Goal: Information Seeking & Learning: Learn about a topic

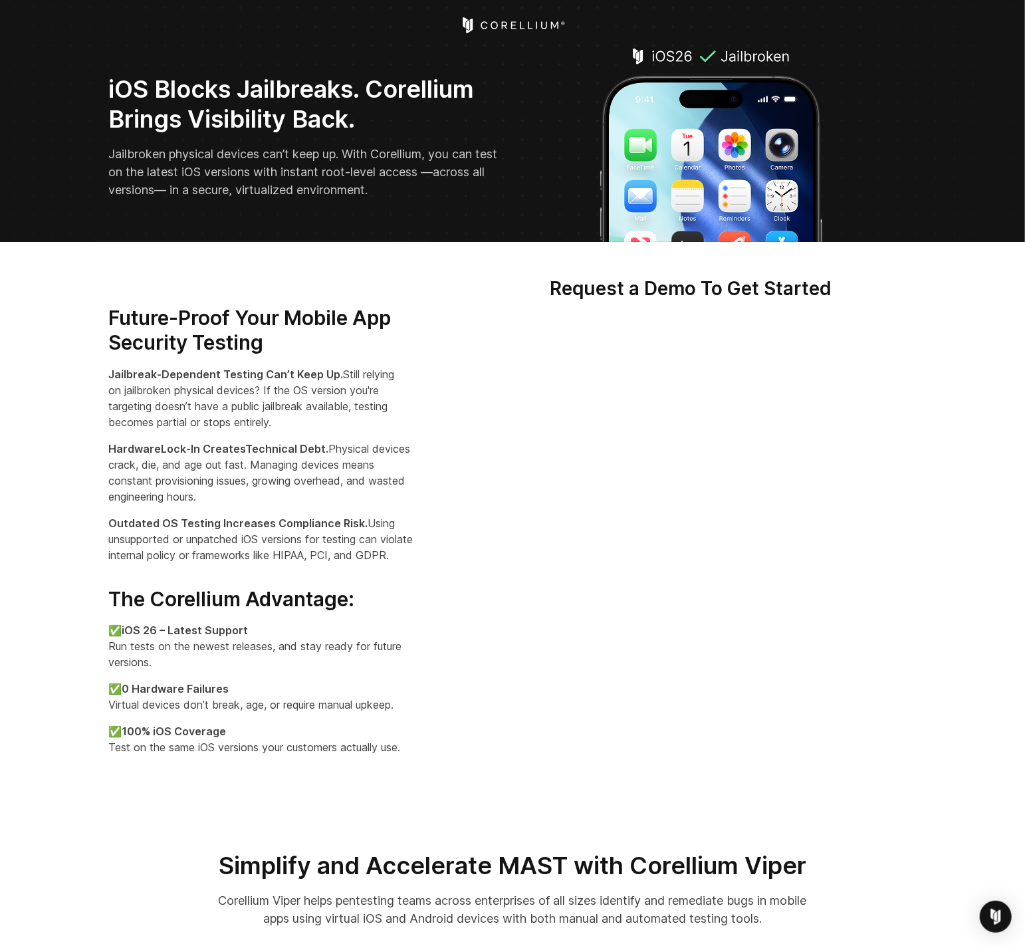
click at [366, 92] on strong "iOS Blocks Jailbreaks. Corellium Brings Visibility Back." at bounding box center [291, 103] width 366 height 59
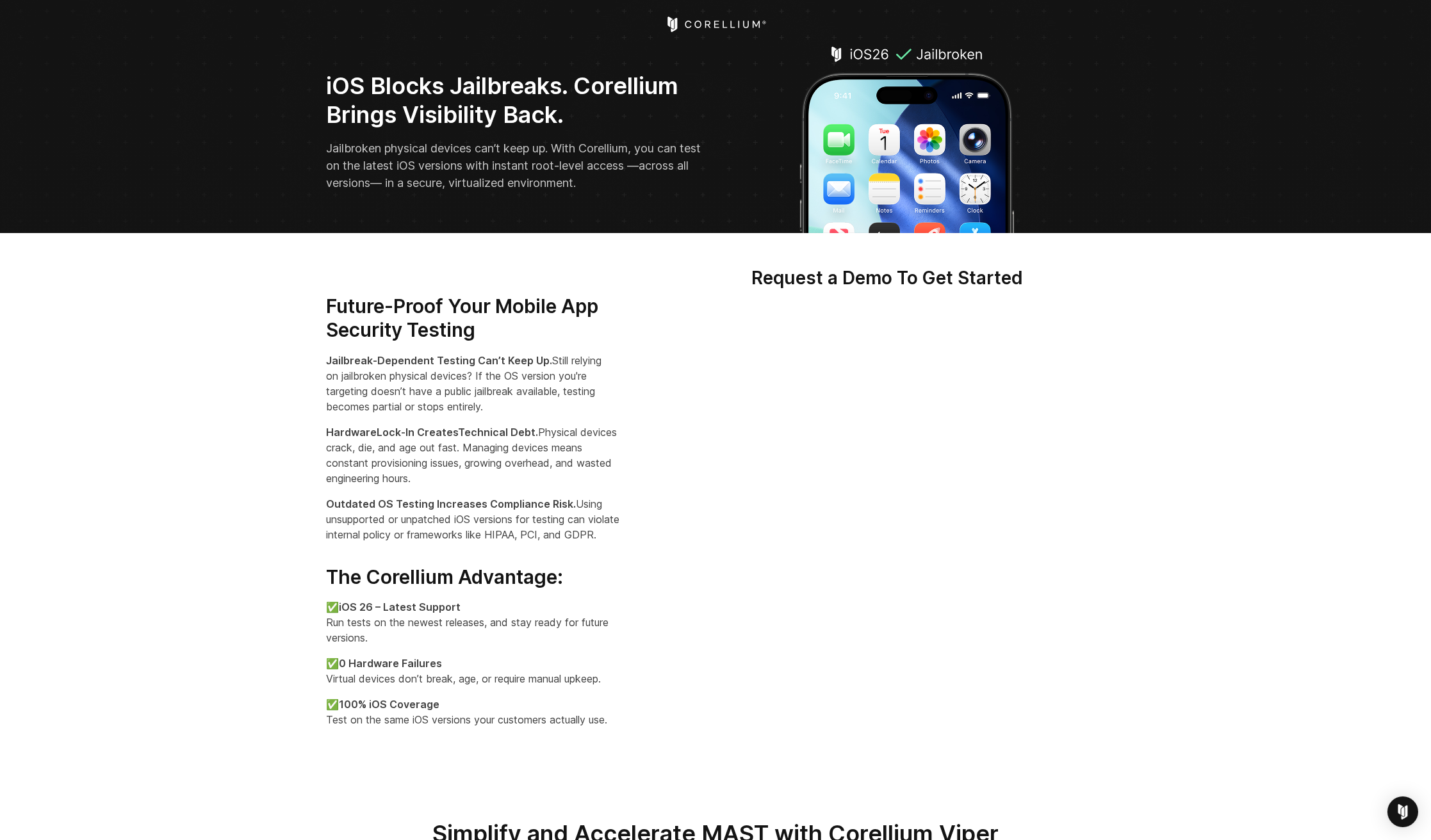
click at [577, 92] on strong "iOS Blocks Jailbreaks. Corellium Brings Visibility Back." at bounding box center [502, 99] width 353 height 57
drag, startPoint x: 578, startPoint y: 85, endPoint x: 584, endPoint y: 109, distance: 24.7
click at [584, 109] on h2 "iOS Blocks Jailbreaks. Corellium Brings Visibility Back." at bounding box center [516, 100] width 381 height 58
click at [582, 80] on strong "iOS Blocks Jailbreaks. Corellium Brings Visibility Back." at bounding box center [502, 99] width 353 height 57
click at [342, 114] on strong "iOS Blocks Jailbreaks. Corellium Brings Visibility Back." at bounding box center [502, 99] width 353 height 57
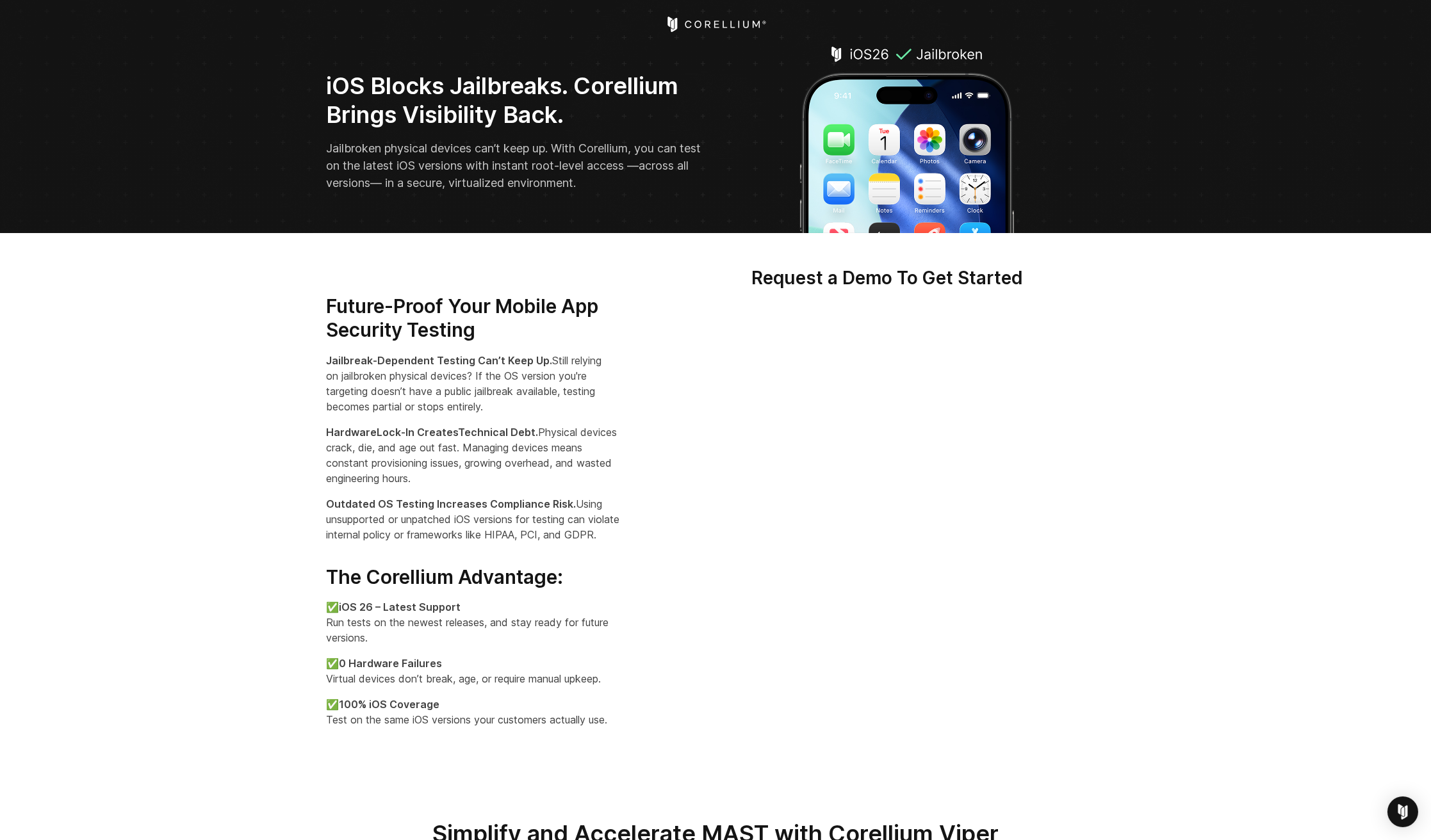
click at [631, 73] on strong "iOS Blocks Jailbreaks. Corellium Brings Visibility Back." at bounding box center [502, 99] width 353 height 57
drag, startPoint x: 581, startPoint y: 108, endPoint x: 318, endPoint y: 91, distance: 263.5
click at [318, 91] on div "iOS Blocks Jailbreaks. Corellium Brings Visibility Back. Jailbroken physical de…" at bounding box center [547, 136] width 469 height 130
click at [576, 117] on h2 "iOS Blocks Jailbreaks. Corellium Brings Visibility Back." at bounding box center [516, 100] width 381 height 58
drag, startPoint x: 574, startPoint y: 117, endPoint x: 322, endPoint y: 94, distance: 253.0
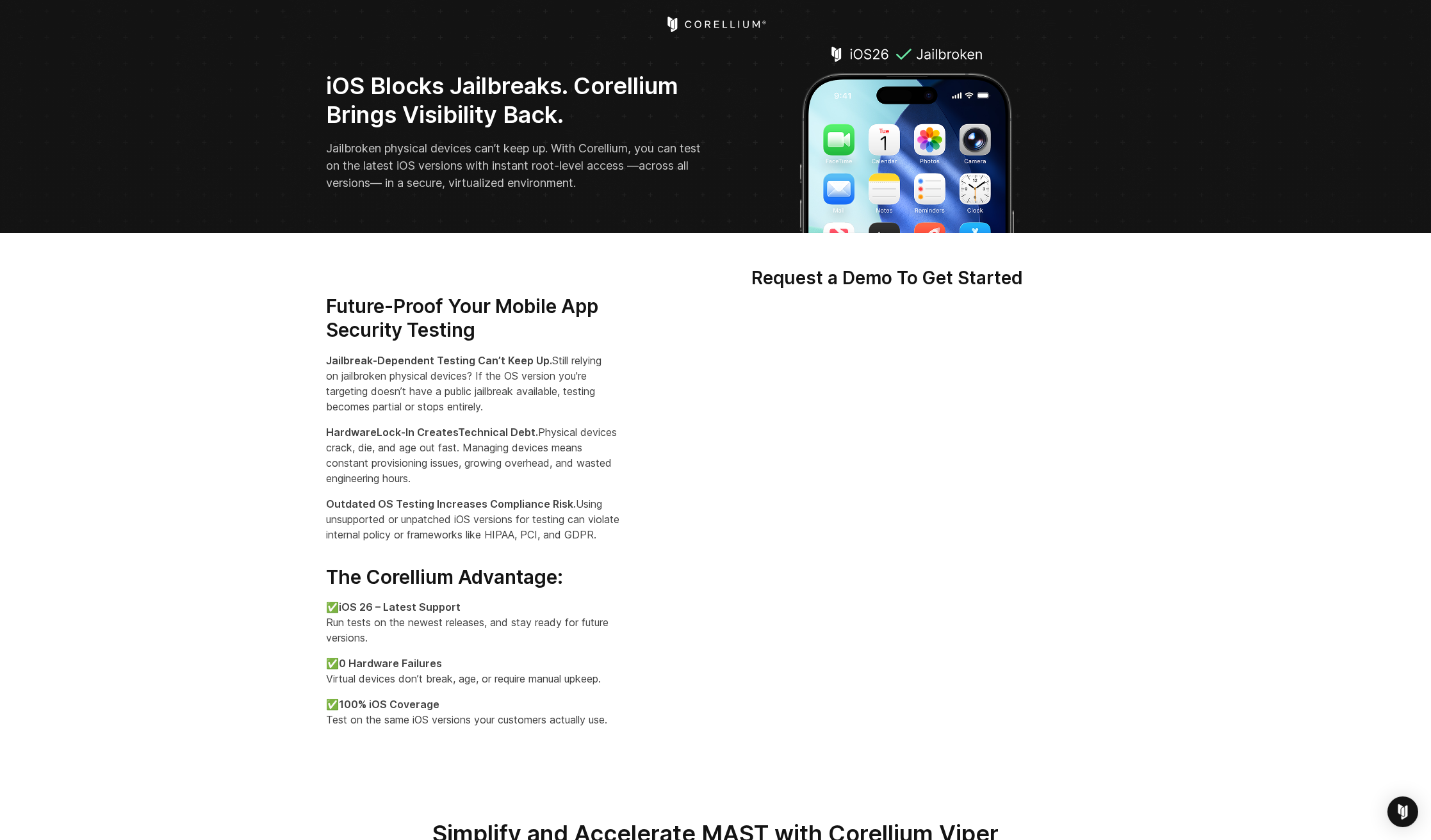
click at [322, 94] on div "iOS Blocks Jailbreaks. Corellium Brings Visibility Back. Jailbroken physical de…" at bounding box center [547, 136] width 469 height 130
click at [654, 137] on div "iOS Blocks Jailbreaks. Corellium Brings Visibility Back. Jailbroken physical de…" at bounding box center [547, 131] width 444 height 119
click at [547, 440] on p "Hardware Lock-In Creates Technical Debt. Physical devices crack, die, and age o…" at bounding box center [474, 456] width 298 height 62
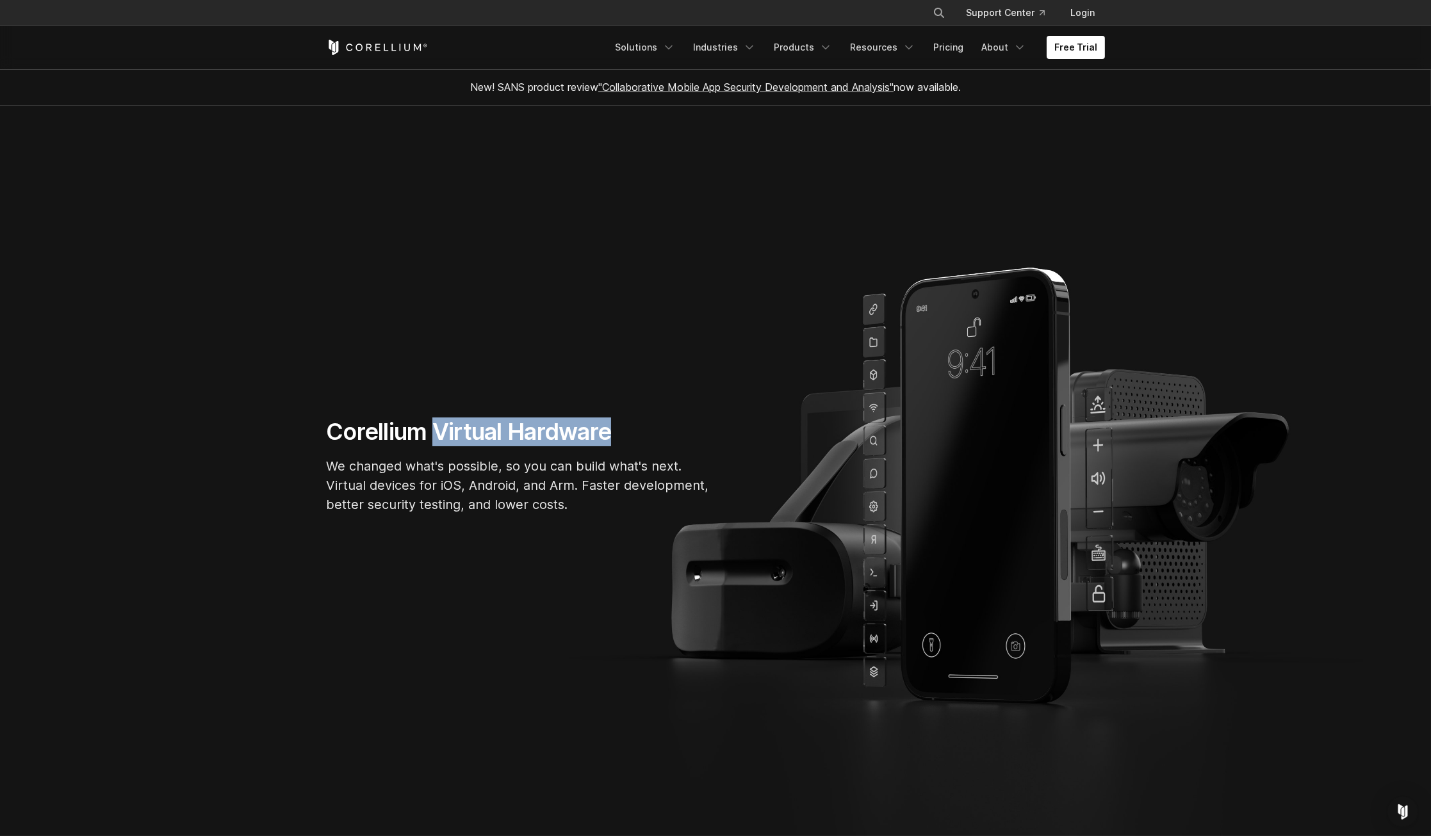
drag, startPoint x: 406, startPoint y: 446, endPoint x: 433, endPoint y: 420, distance: 37.5
click at [433, 420] on h1 "Corellium Virtual Hardware" at bounding box center [517, 432] width 384 height 29
click at [412, 402] on section "Corellium Virtual Hardware We changed what's possible, so you can build what's …" at bounding box center [715, 471] width 1431 height 730
click at [328, 430] on h1 "Corellium Virtual Hardware" at bounding box center [517, 432] width 384 height 29
click at [331, 431] on h1 "Corellium Virtual Hardware" at bounding box center [517, 432] width 384 height 29
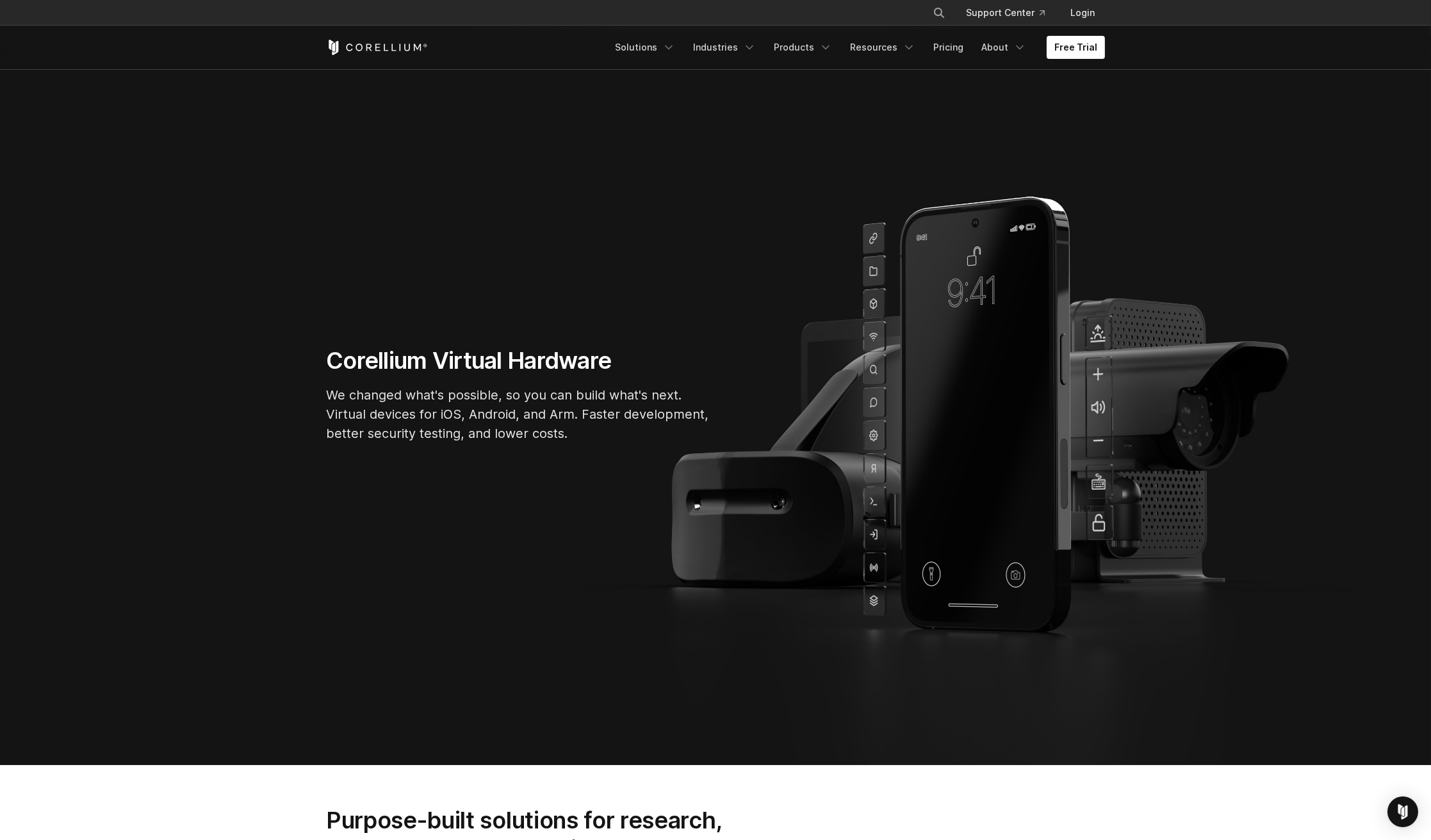
scroll to position [71, 0]
